Goal: Task Accomplishment & Management: Complete application form

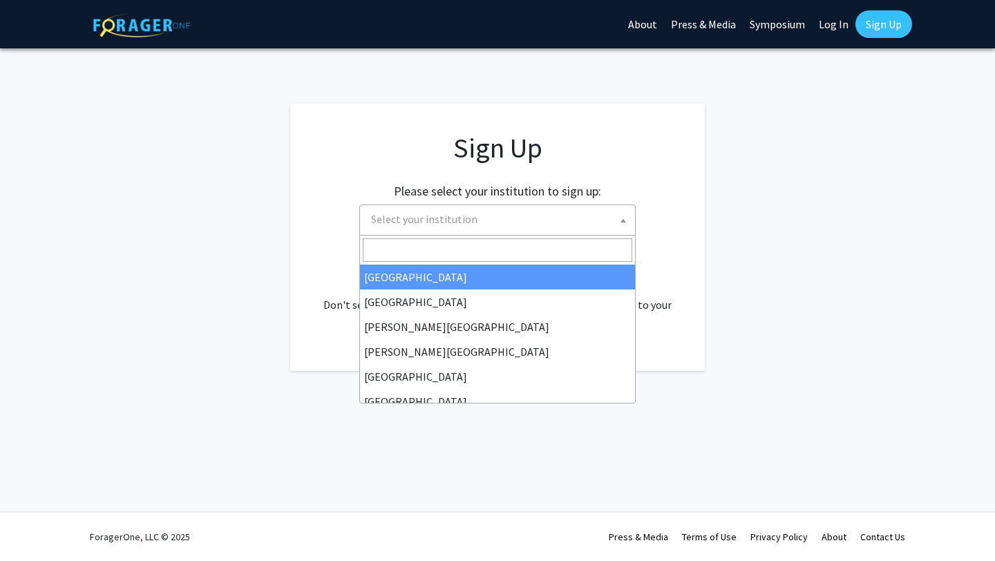
click at [505, 216] on span "Select your institution" at bounding box center [501, 219] width 270 height 28
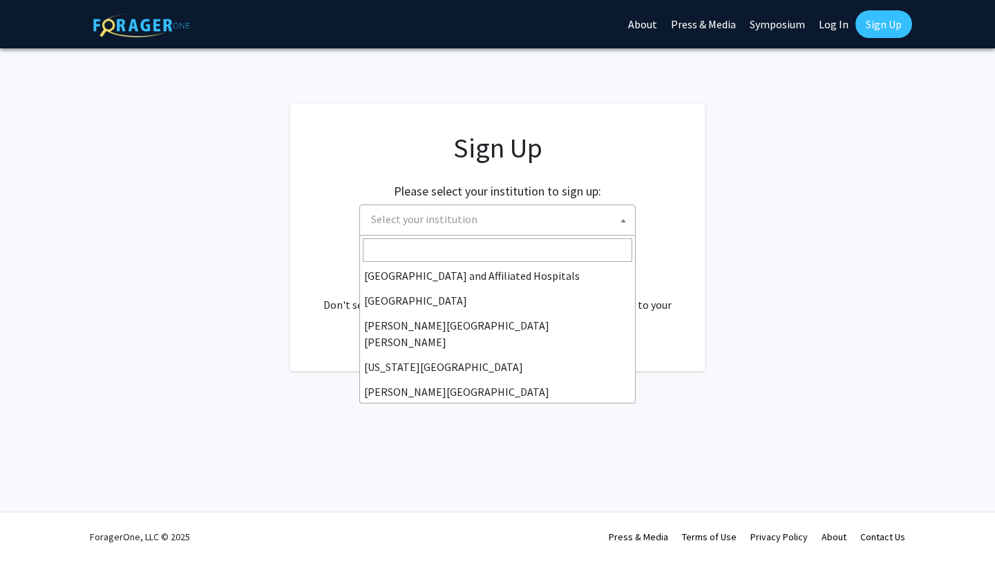
scroll to position [223, 0]
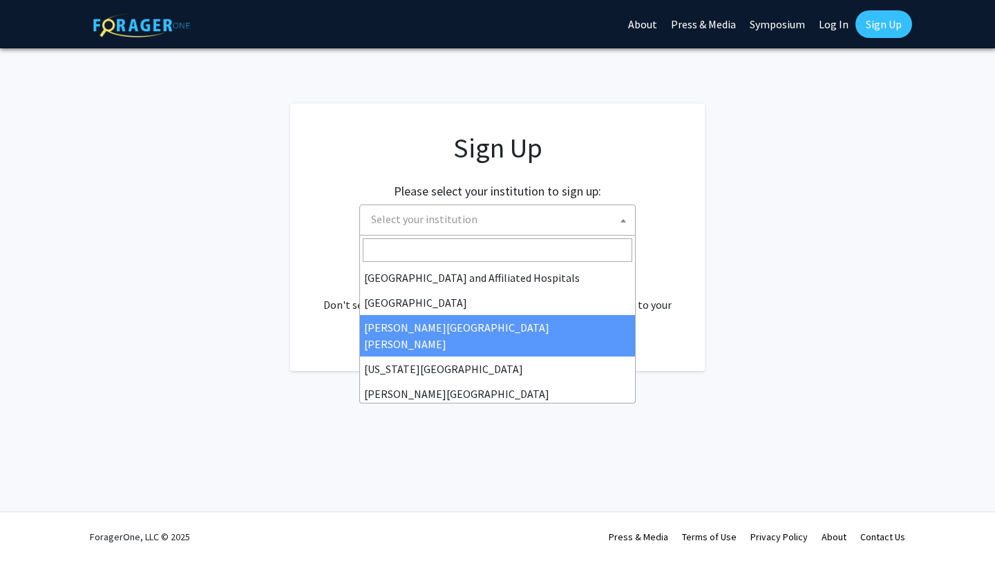
select select "1"
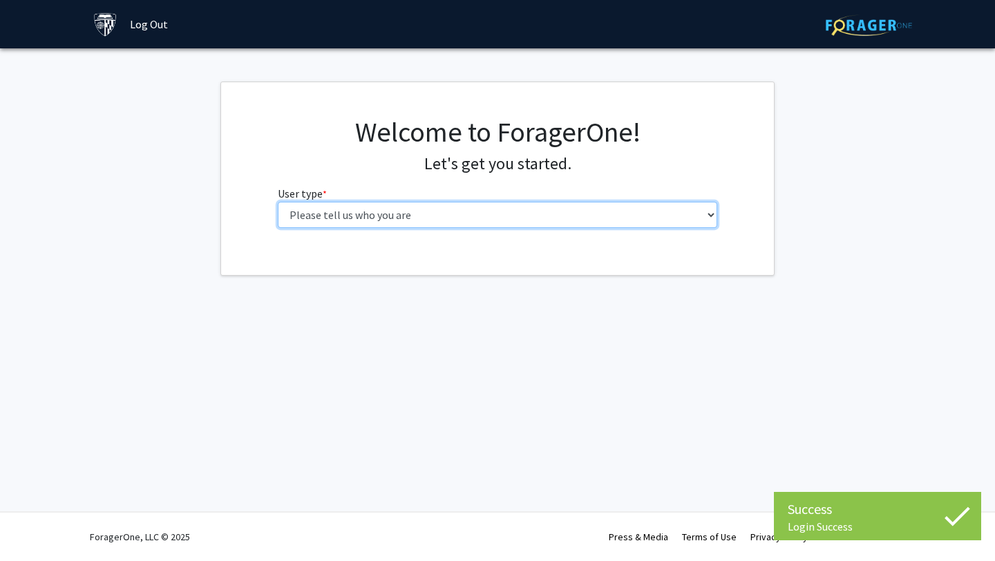
click at [565, 226] on select "Please tell us who you are Undergraduate Student Master's Student Doctoral Cand…" at bounding box center [498, 215] width 440 height 26
select select "2: masters"
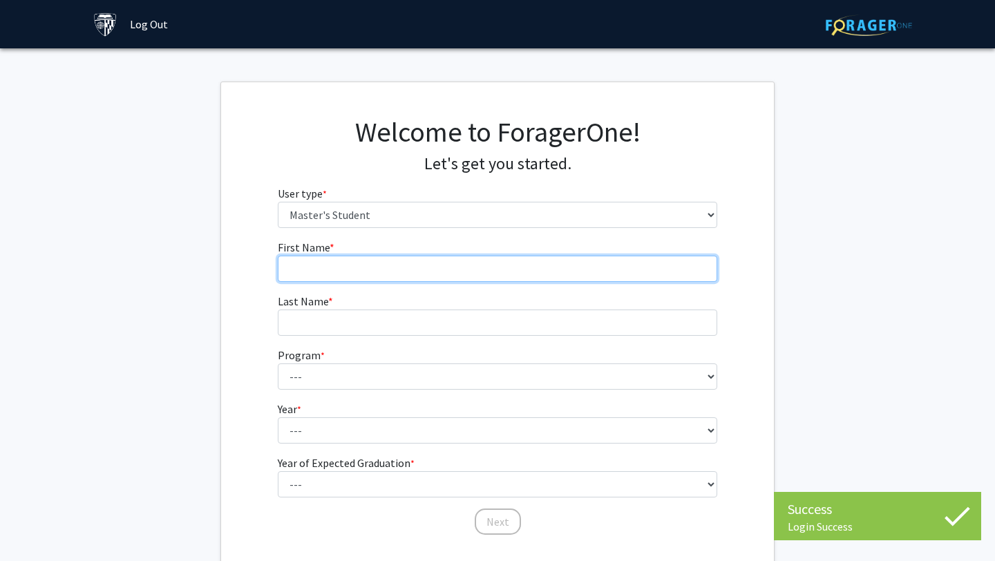
click at [565, 272] on input "First Name * required" at bounding box center [498, 269] width 440 height 26
type input "Harshjot"
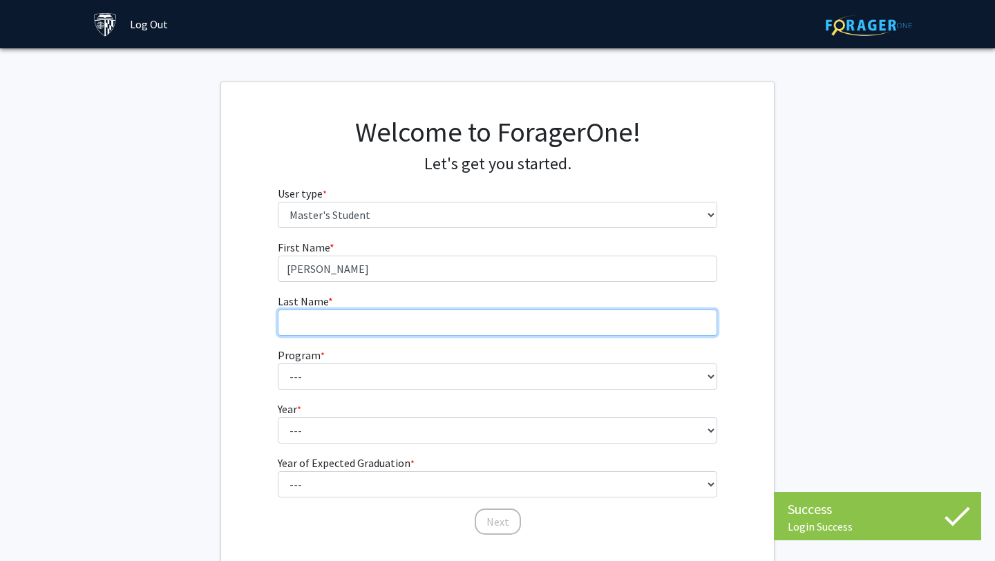
type input "Kaur"
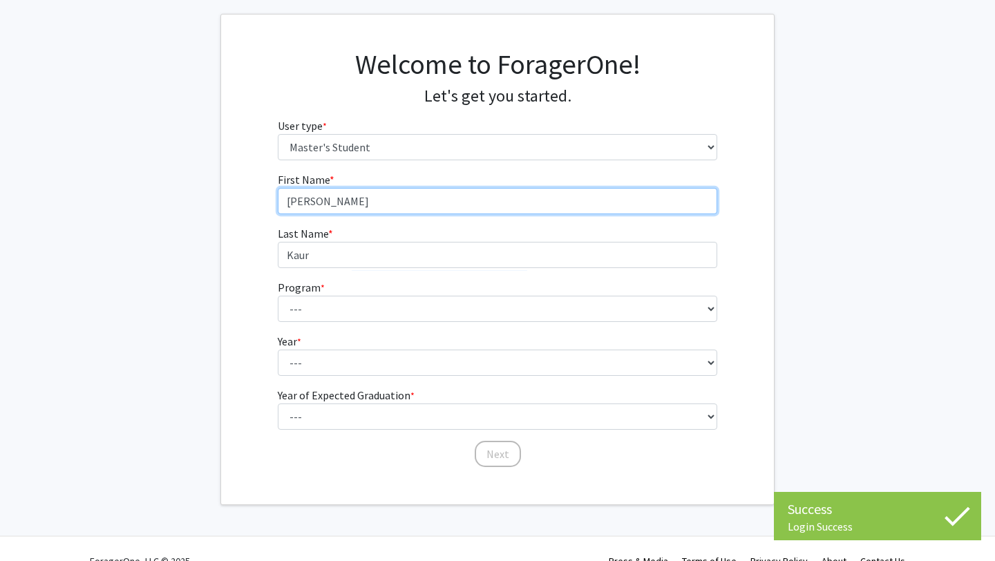
scroll to position [92, 0]
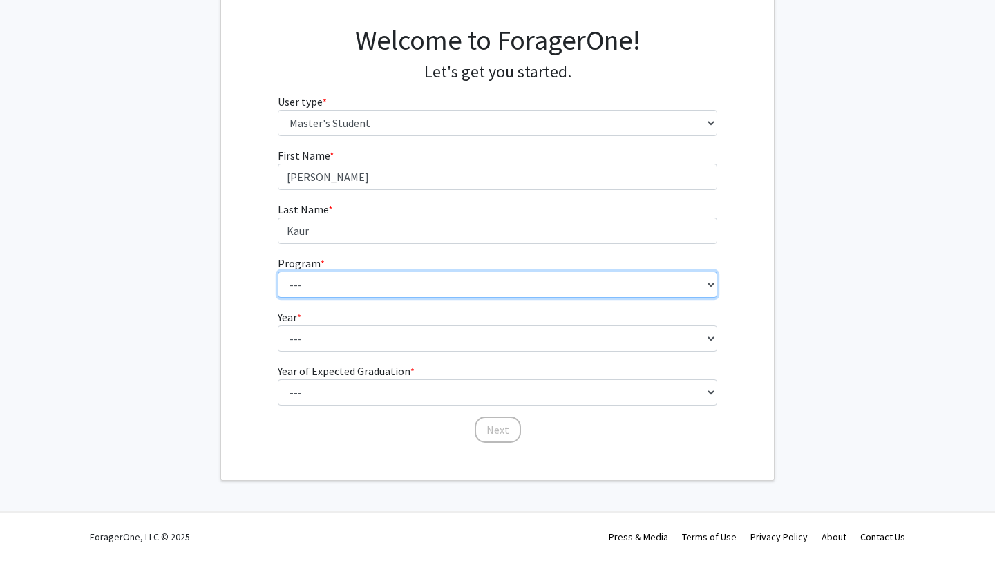
click at [414, 284] on select "--- Anatomy Education Applied and Computational Mathematics Applied Biomedical …" at bounding box center [498, 285] width 440 height 26
select select "92: 77"
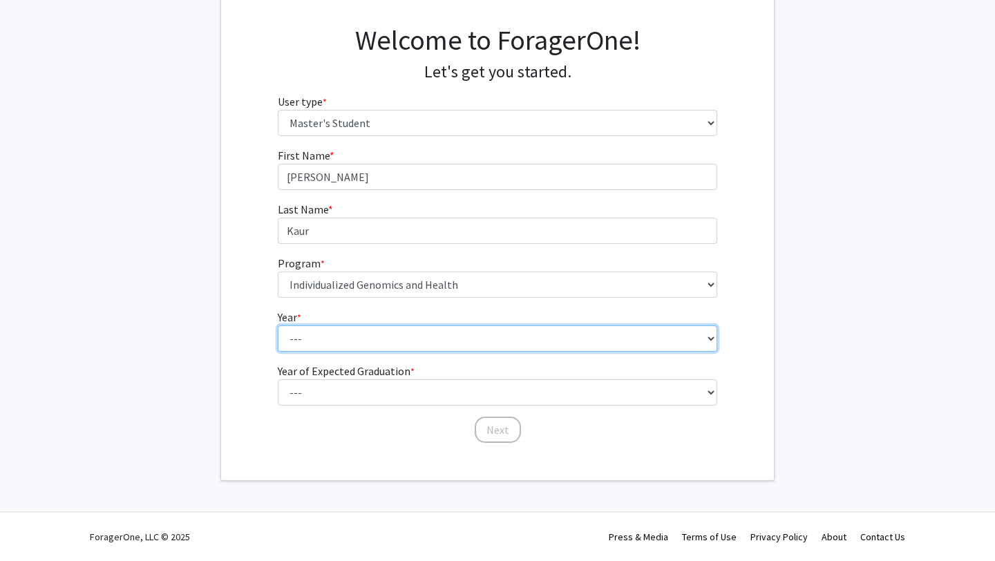
click at [403, 339] on select "--- First Year Second Year" at bounding box center [498, 339] width 440 height 26
select select "1: first_year"
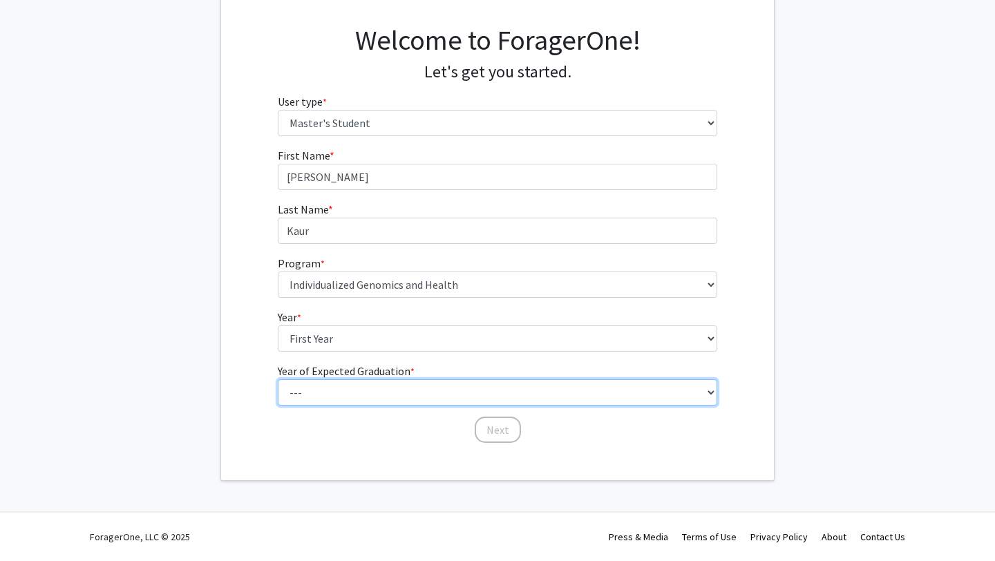
click at [386, 397] on select "--- 2025 2026 2027 2028 2029 2030 2031 2032 2033 2034" at bounding box center [498, 392] width 440 height 26
select select "2: 2026"
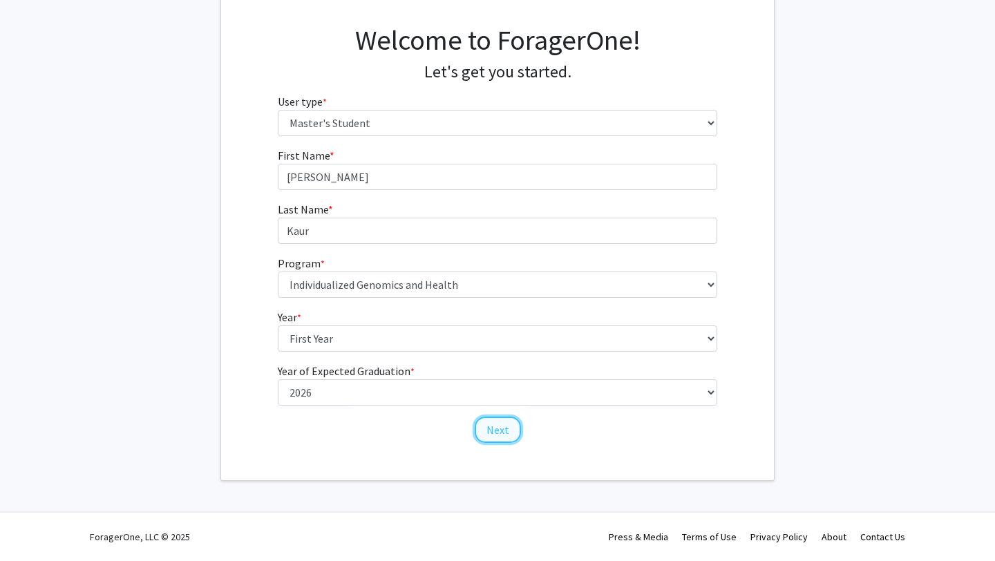
click at [494, 429] on button "Next" at bounding box center [498, 430] width 46 height 26
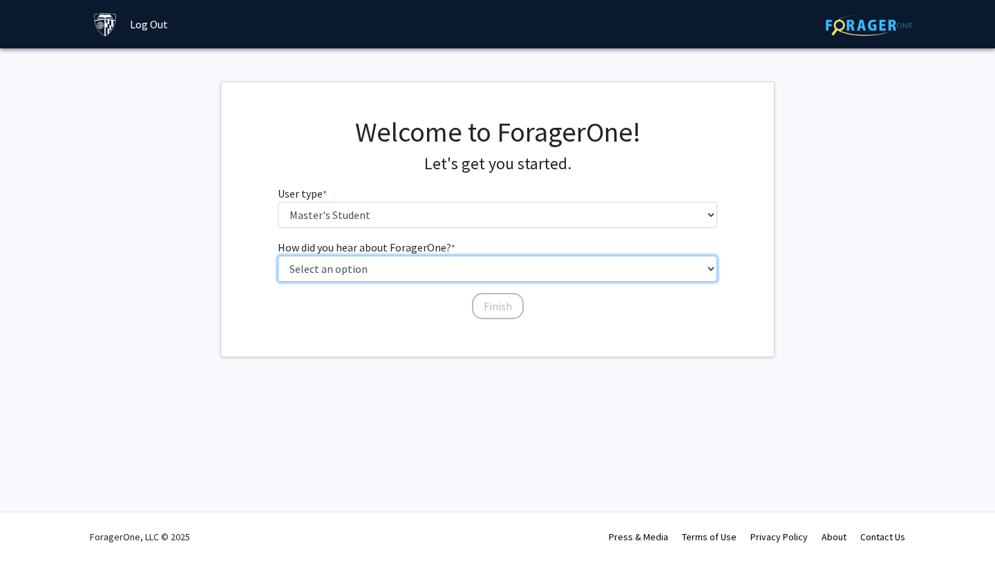
click at [422, 269] on select "Select an option Peer/student recommendation Faculty/staff recommendation Unive…" at bounding box center [498, 269] width 440 height 26
select select "4: university_email"
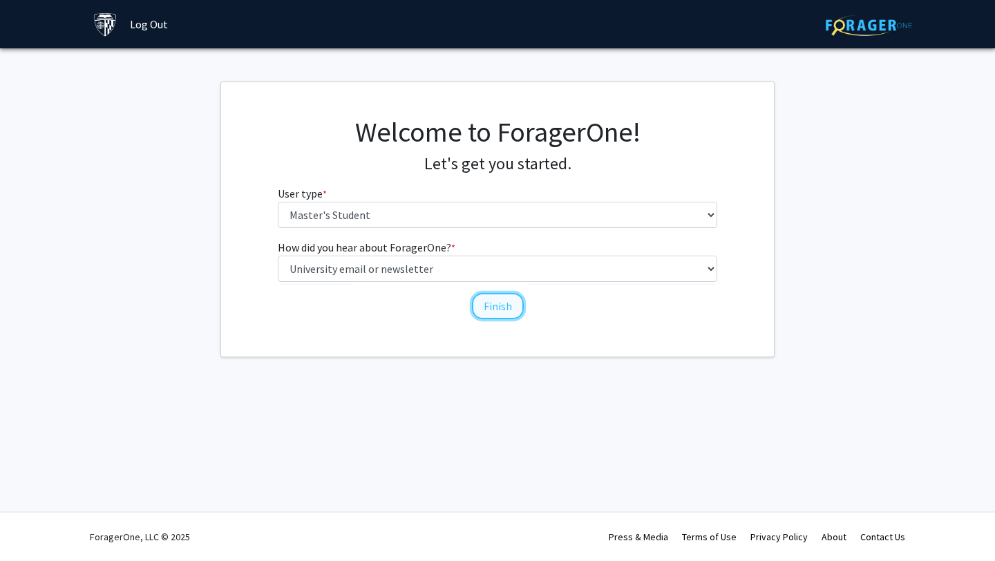
click at [484, 312] on button "Finish" at bounding box center [498, 306] width 52 height 26
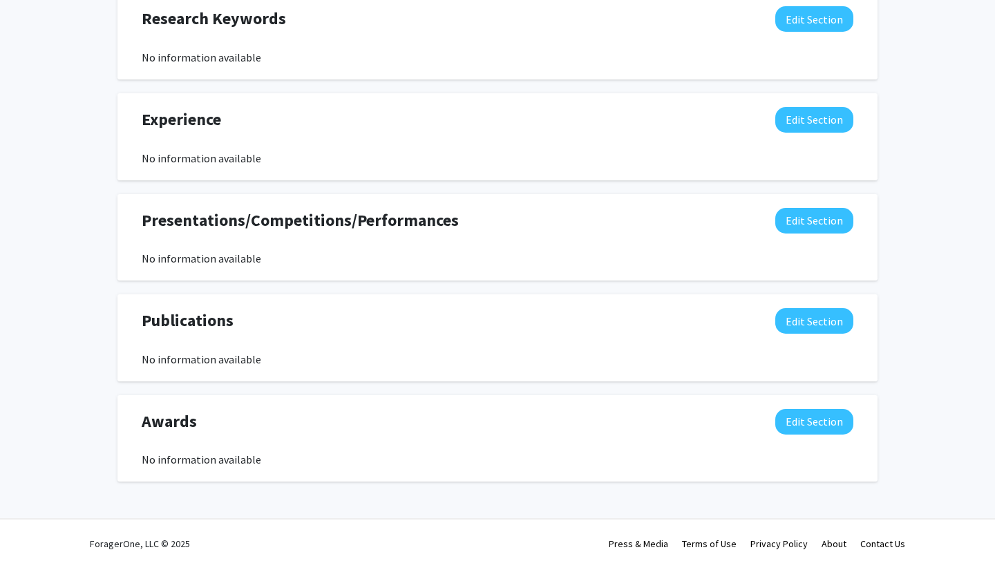
scroll to position [735, 0]
